Goal: Check status: Check status

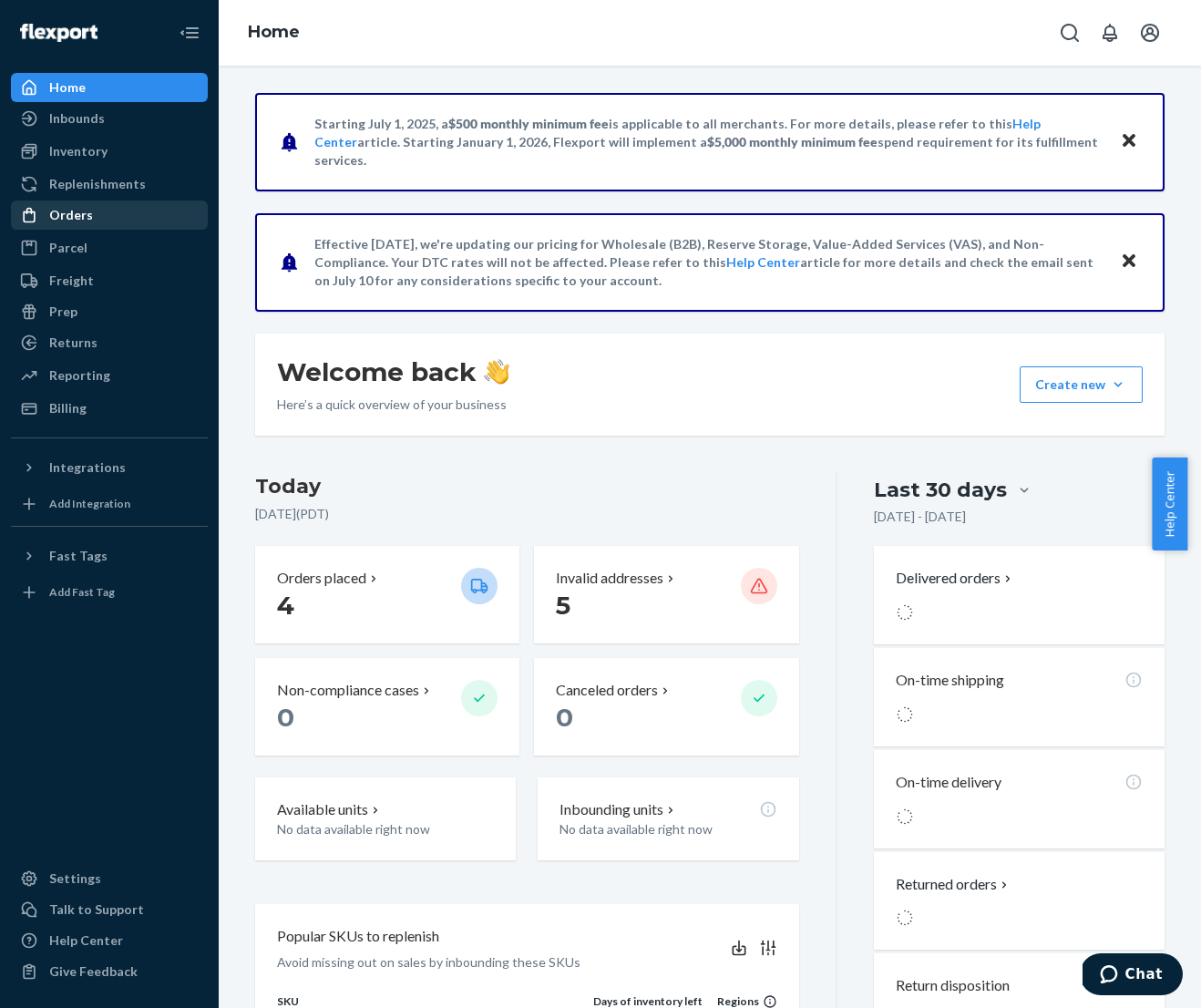
click at [92, 214] on div "Orders" at bounding box center [109, 215] width 194 height 25
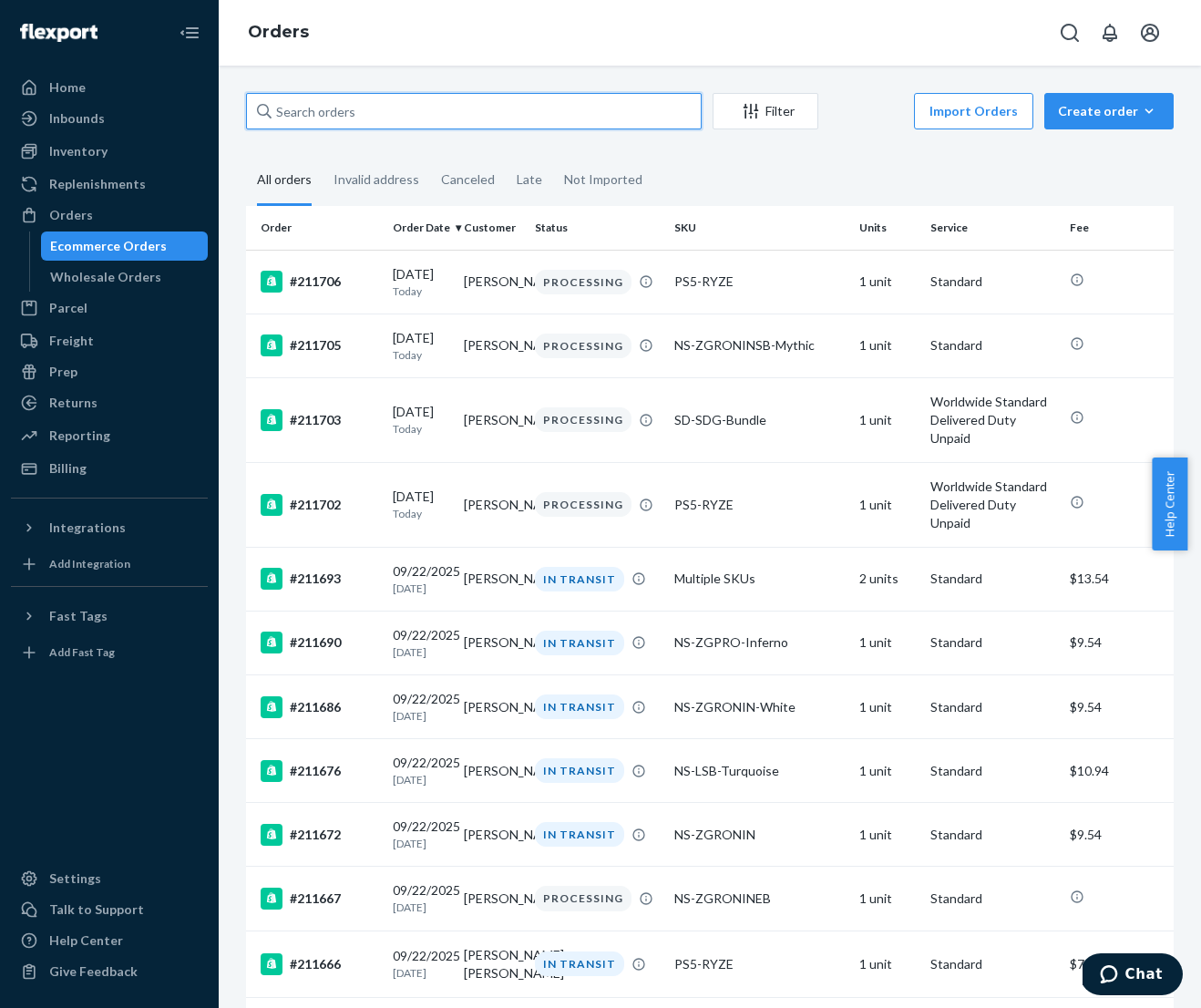
click at [389, 122] on input "text" at bounding box center [473, 112] width 456 height 37
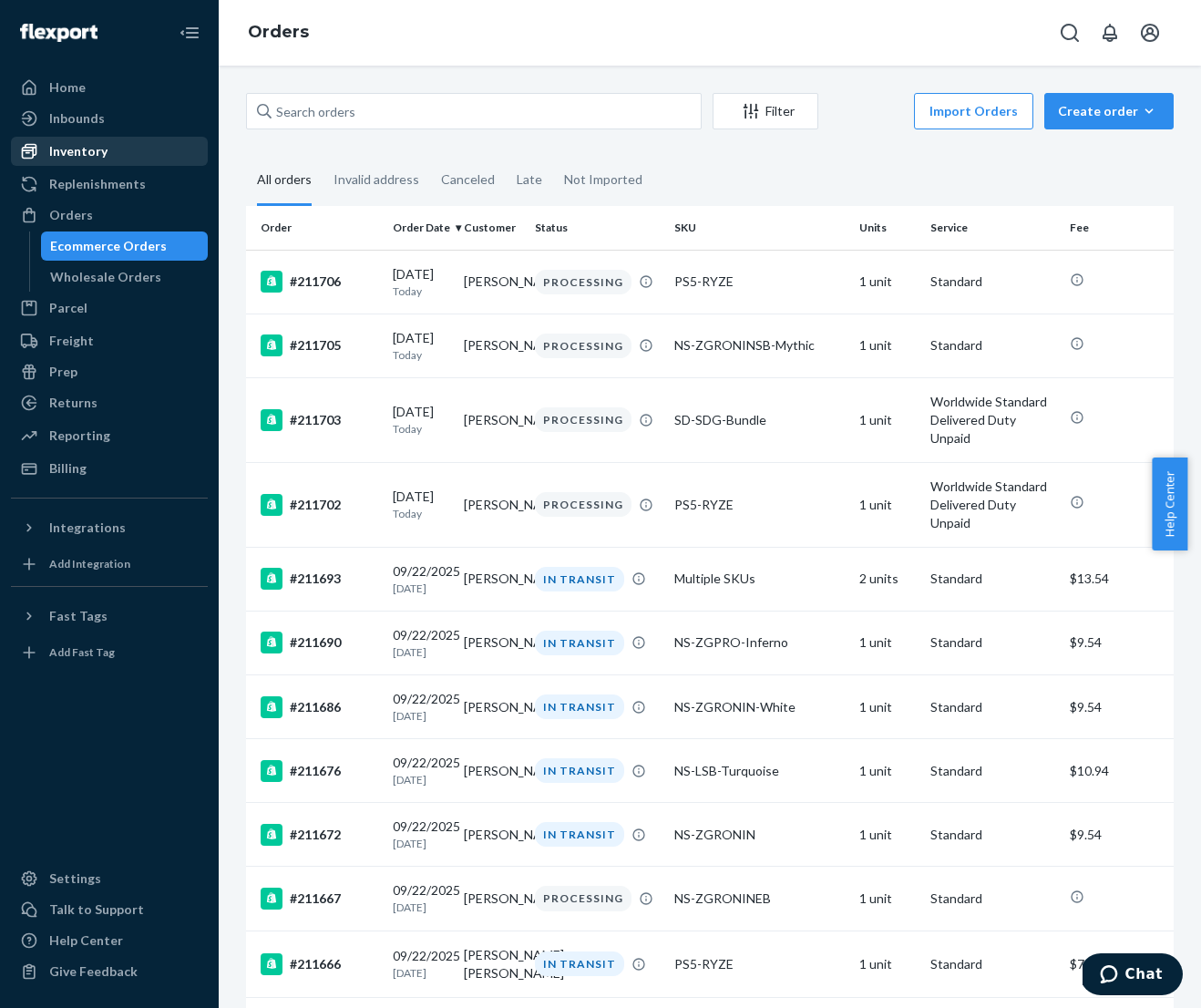
click at [103, 152] on div "Inventory" at bounding box center [78, 151] width 59 height 18
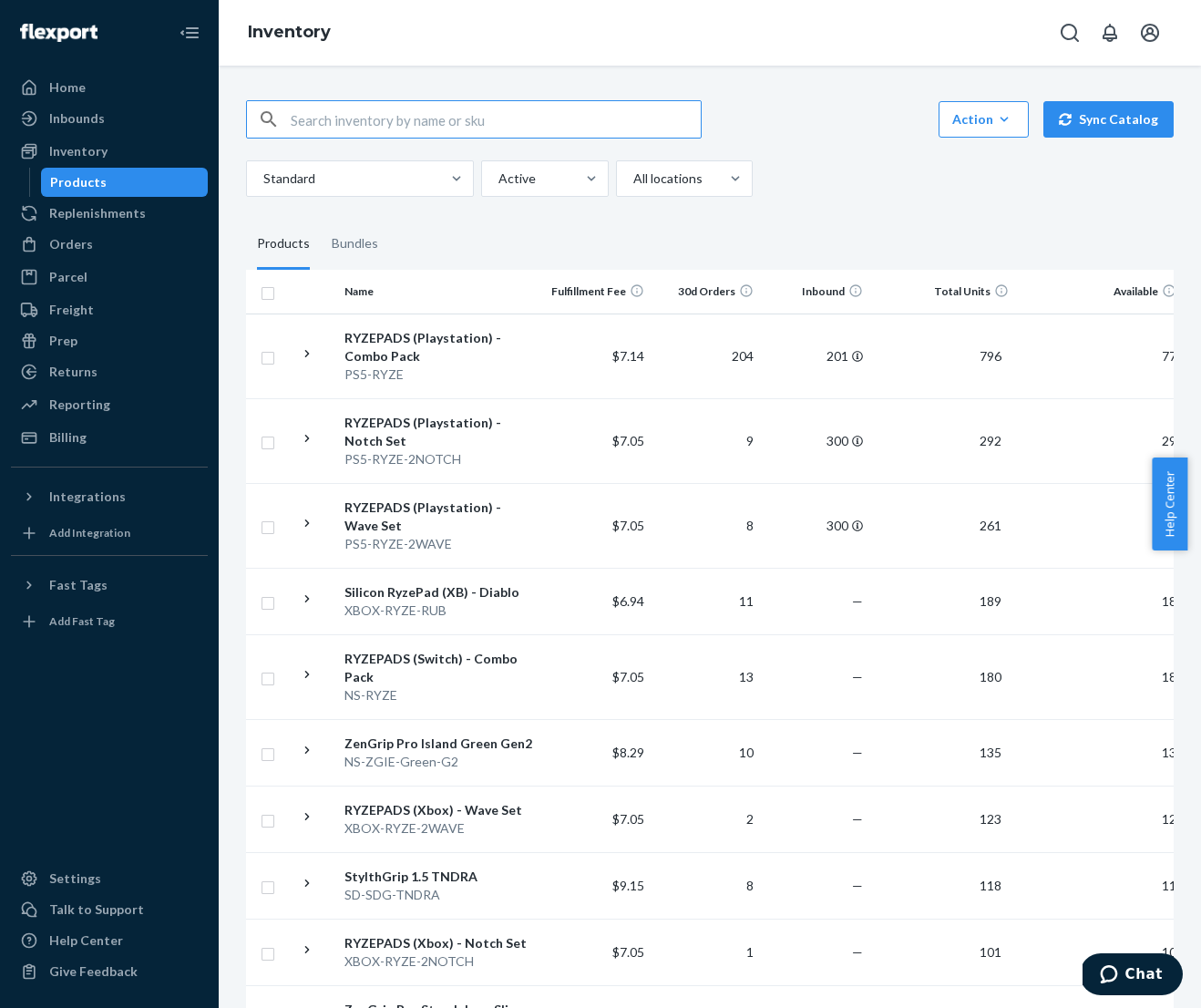
paste input "NS-ZGRONINEB"
type input "NS-ZGRONINEB"
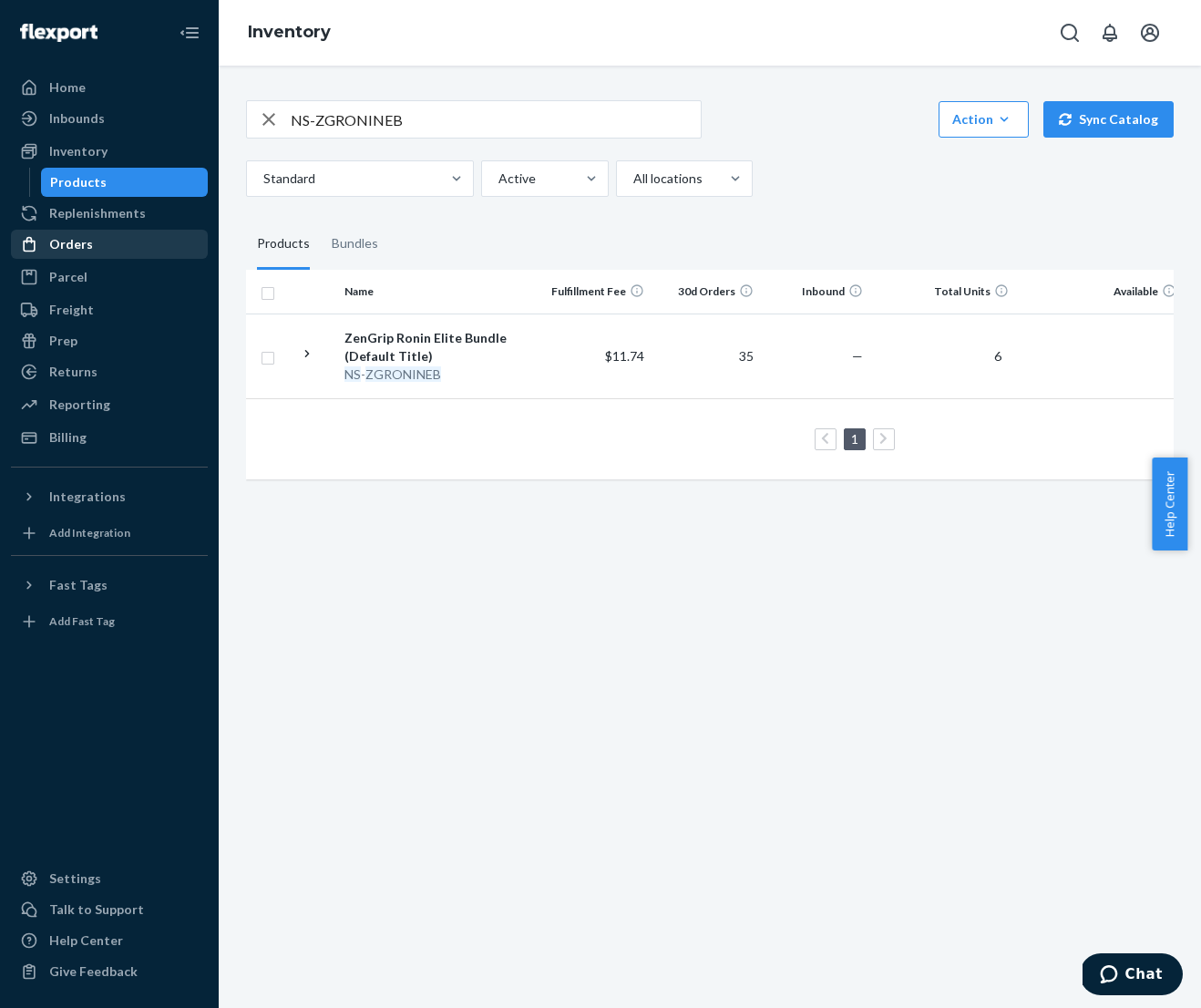
click at [77, 244] on div "Orders" at bounding box center [70, 244] width 43 height 18
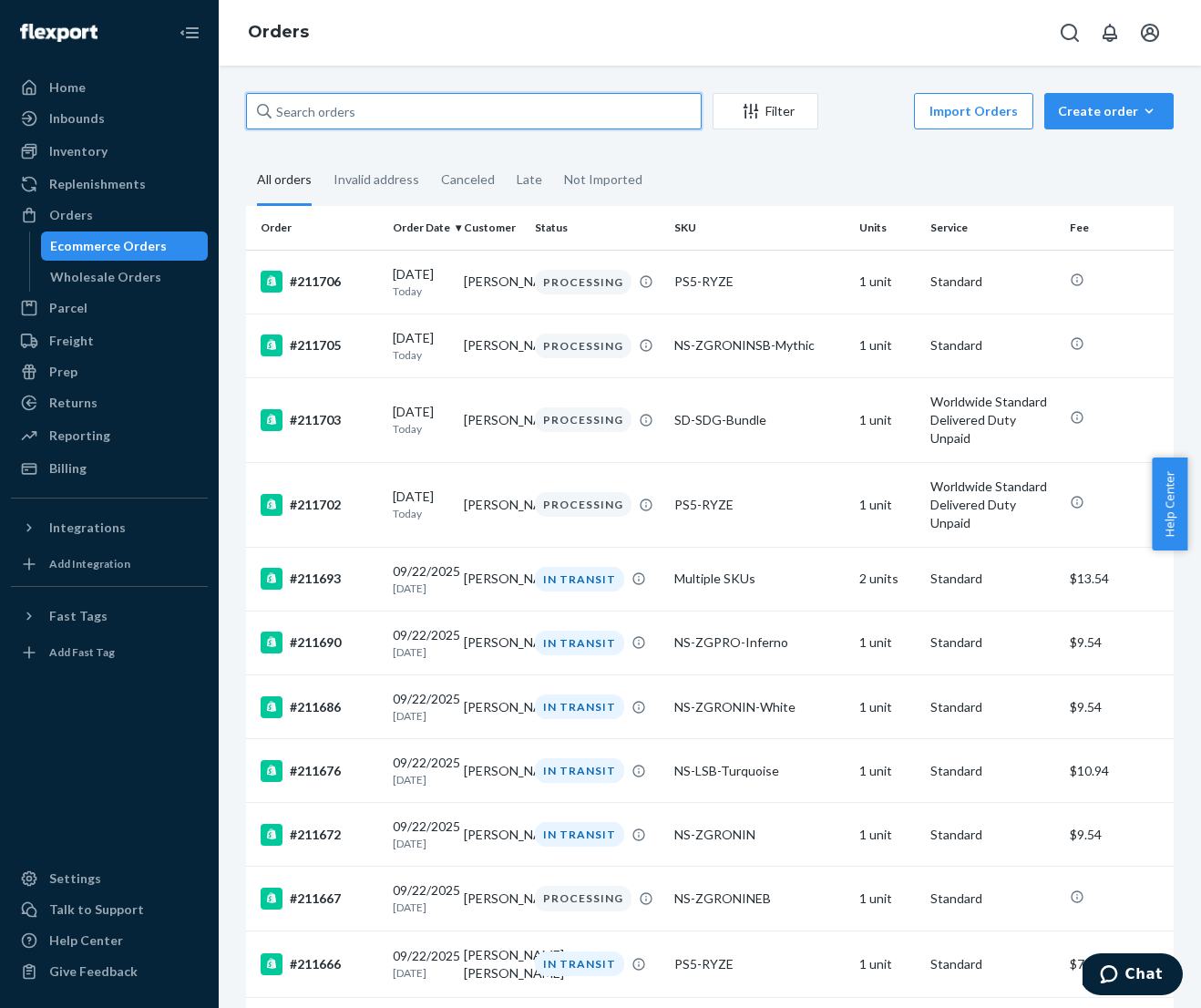
click at [423, 113] on input "text" at bounding box center [473, 112] width 456 height 37
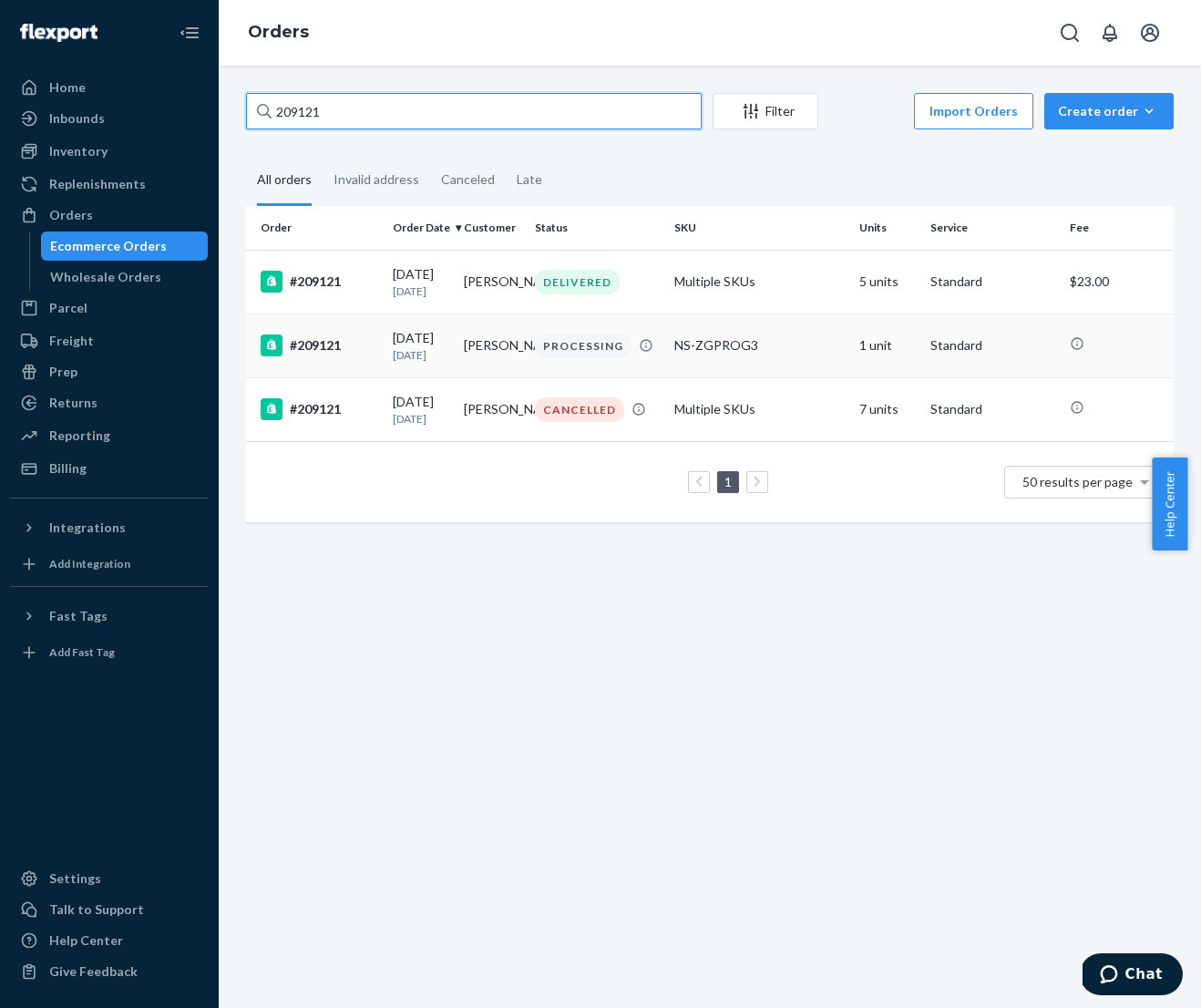
type input "209121"
click at [421, 363] on p "[DATE]" at bounding box center [421, 355] width 57 height 15
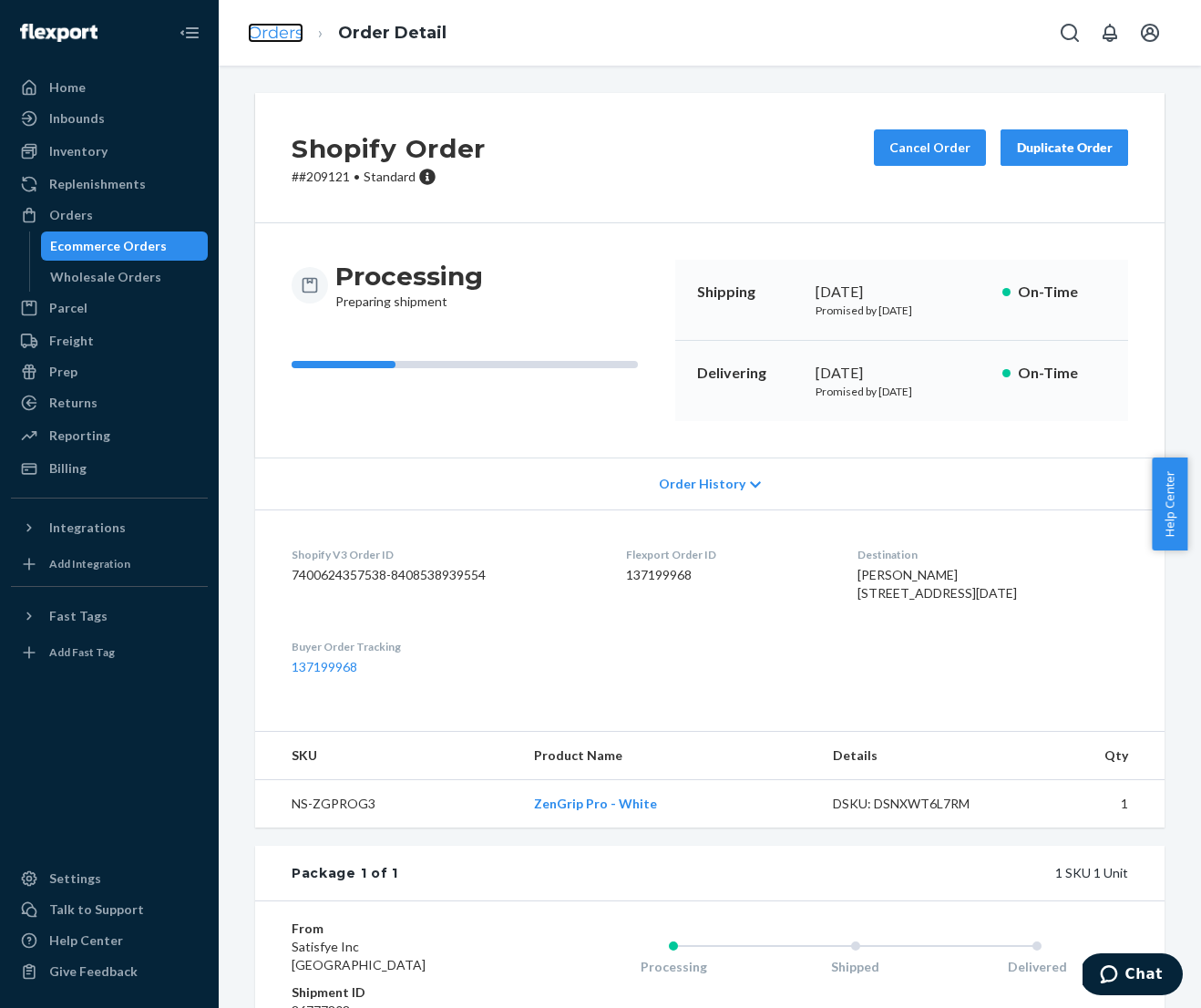
click at [266, 36] on link "Orders" at bounding box center [275, 33] width 56 height 20
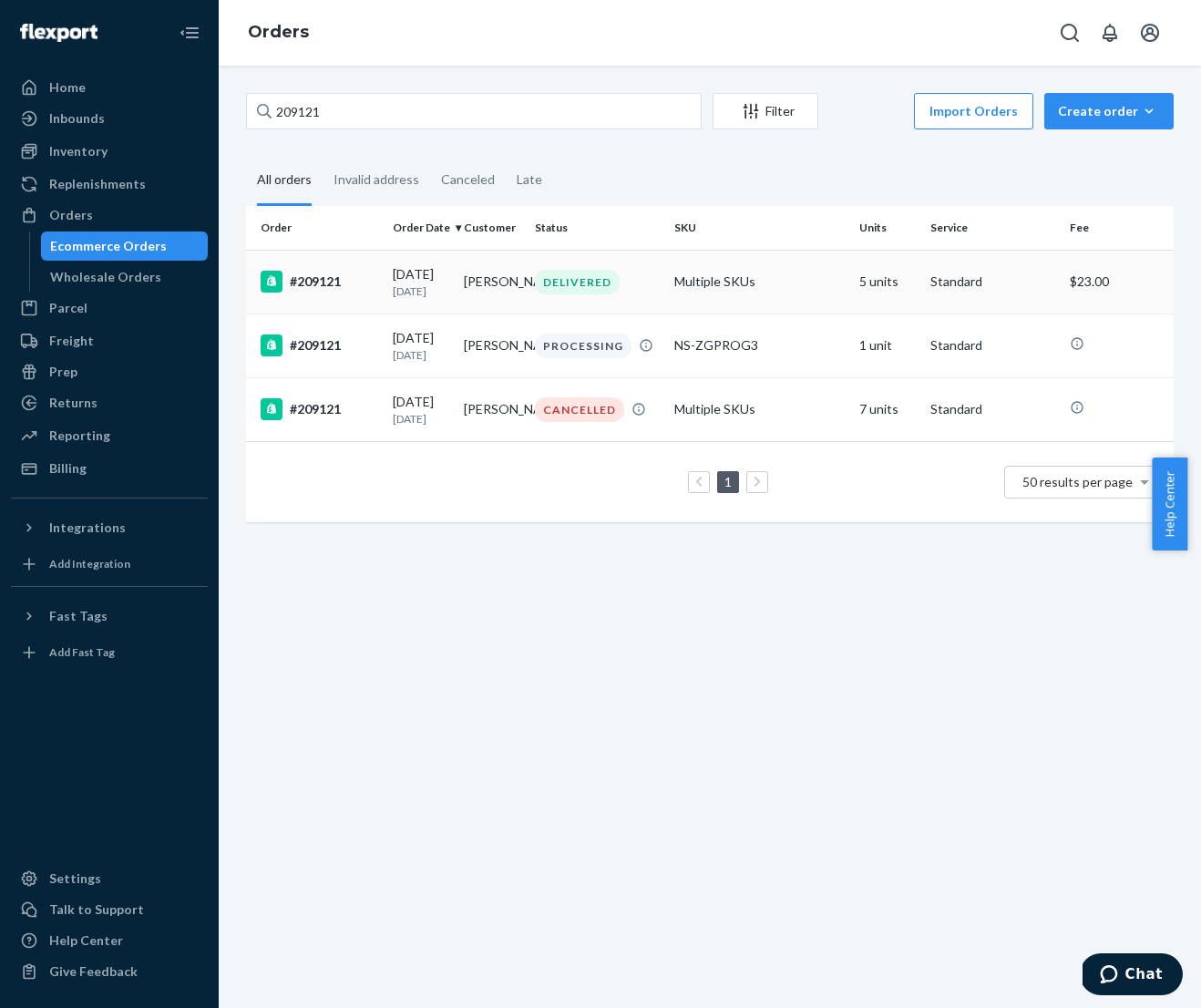
click at [416, 298] on p "[DATE]" at bounding box center [421, 291] width 57 height 15
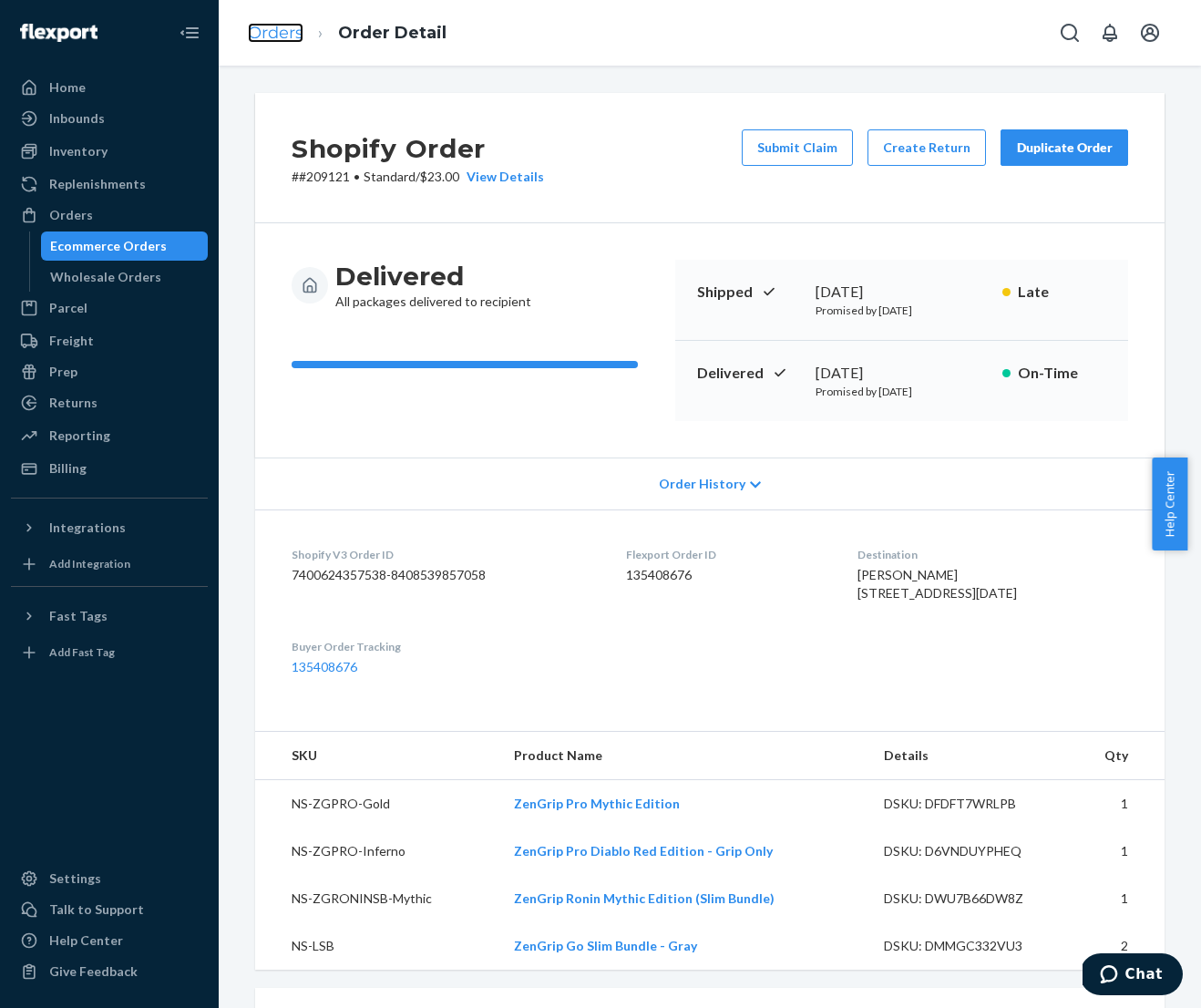
click at [289, 39] on link "Orders" at bounding box center [275, 33] width 56 height 20
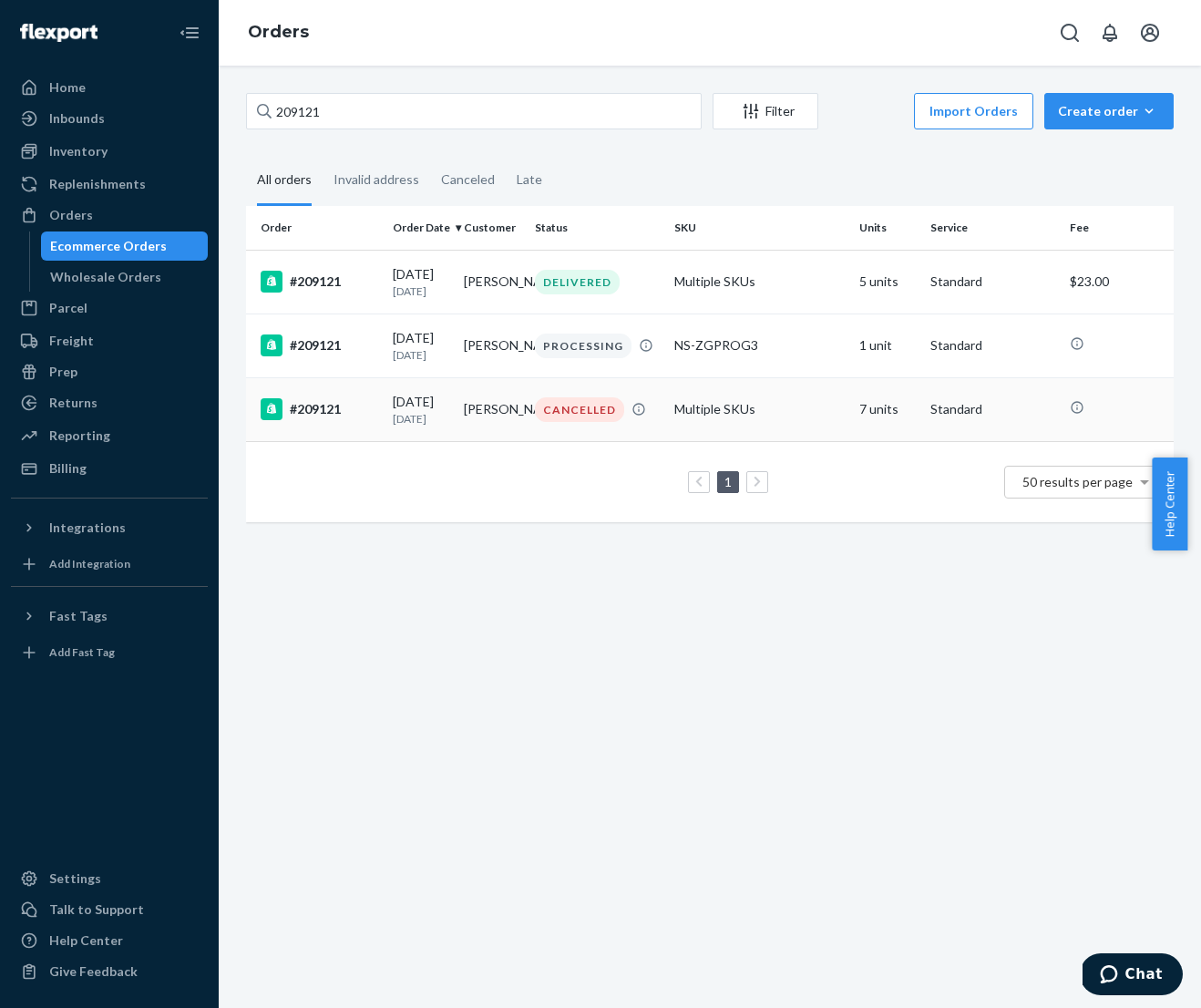
click at [410, 426] on p "[DATE]" at bounding box center [421, 419] width 57 height 15
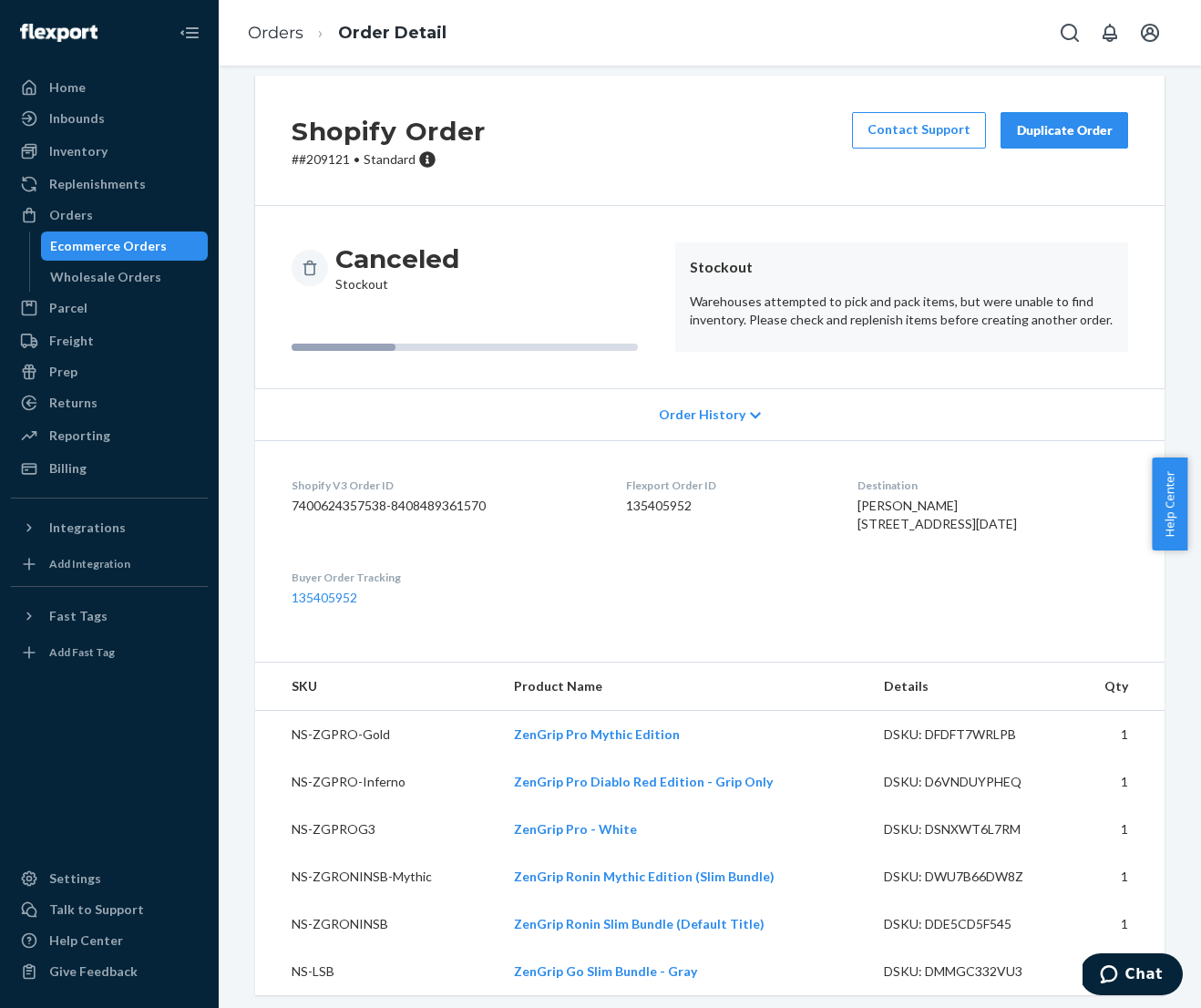
scroll to position [63, 0]
